Goal: Task Accomplishment & Management: Manage account settings

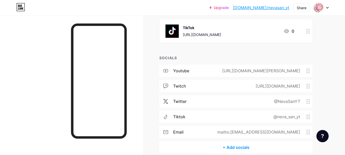
scroll to position [208, 0]
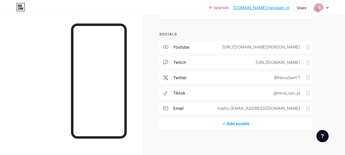
click at [231, 123] on div "+ Add socials" at bounding box center [235, 123] width 153 height 12
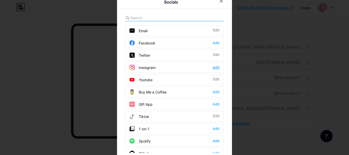
click at [212, 69] on div "Add" at bounding box center [215, 67] width 7 height 5
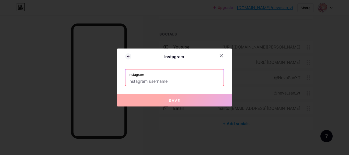
click at [169, 83] on input "text" at bounding box center [174, 81] width 92 height 9
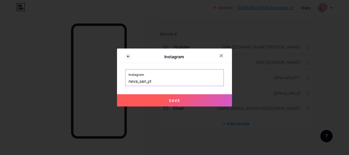
click at [178, 101] on button "Save" at bounding box center [174, 100] width 115 height 12
type input "[URL][DOMAIN_NAME]"
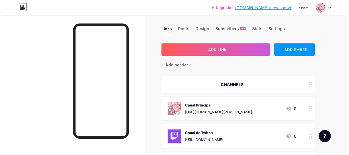
scroll to position [0, 0]
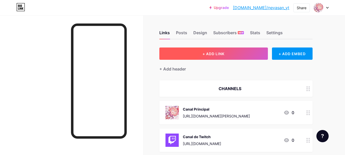
click at [204, 54] on span "+ ADD LINK" at bounding box center [213, 54] width 22 height 4
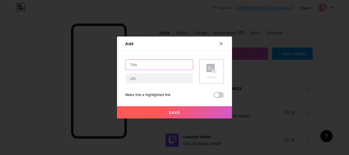
click at [157, 66] on input "text" at bounding box center [158, 64] width 67 height 10
type input "Instagram"
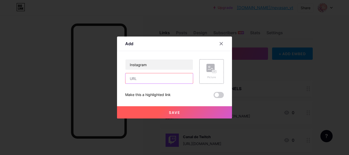
click at [148, 83] on input "text" at bounding box center [158, 78] width 67 height 10
click at [162, 81] on input "text" at bounding box center [158, 78] width 67 height 10
paste input "[URL][DOMAIN_NAME][DOMAIN_NAME]"
type input "[URL][DOMAIN_NAME]"
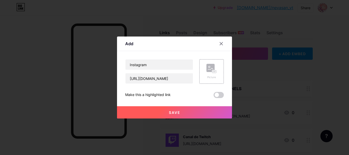
click at [194, 113] on button "Save" at bounding box center [174, 112] width 115 height 12
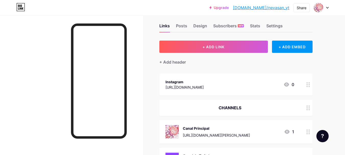
scroll to position [0, 0]
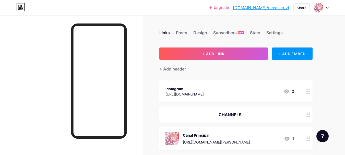
click at [275, 88] on div "Instagram [URL][DOMAIN_NAME] 0" at bounding box center [229, 92] width 129 height 12
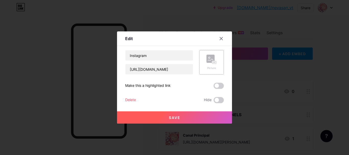
click at [206, 56] on rect at bounding box center [210, 59] width 8 height 8
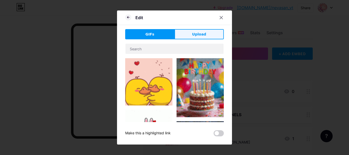
click at [205, 35] on button "Upload" at bounding box center [198, 34] width 49 height 10
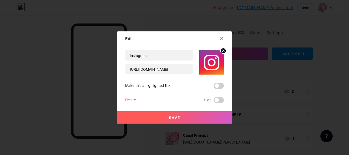
click at [196, 117] on button "Save" at bounding box center [174, 117] width 115 height 12
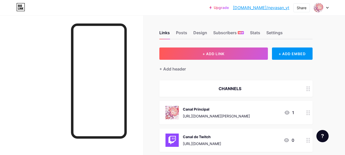
click at [286, 111] on icon at bounding box center [286, 113] width 5 height 4
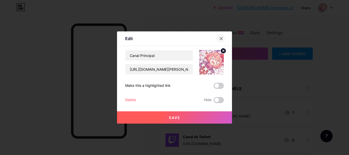
click at [216, 38] on div at bounding box center [220, 38] width 9 height 9
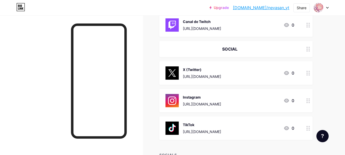
scroll to position [51, 0]
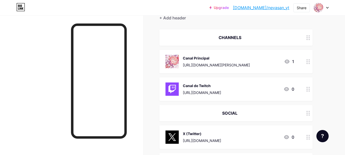
click at [221, 132] on div "X (Twitter)" at bounding box center [202, 133] width 38 height 5
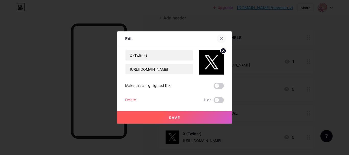
click at [219, 36] on div at bounding box center [220, 38] width 9 height 9
